Goal: Find specific page/section: Find specific page/section

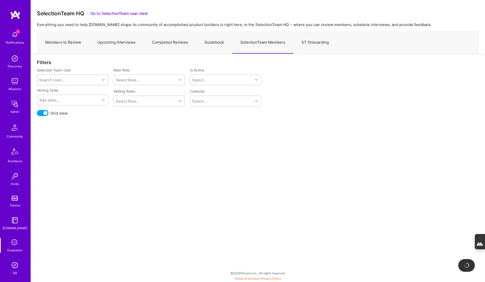
click at [53, 81] on div "Search User..." at bounding box center [51, 79] width 25 height 5
type input "[PERSON_NAME]"
click at [77, 97] on div "[PERSON_NAME][EMAIL_ADDRESS][DOMAIN_NAME]" at bounding box center [79, 101] width 52 height 11
